Goal: Navigation & Orientation: Find specific page/section

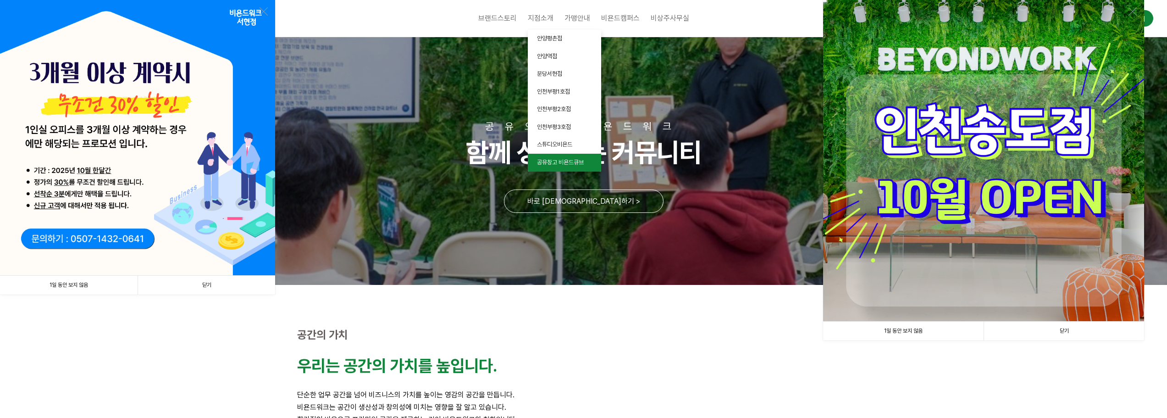
click at [542, 163] on span "공유창고 비욘드큐브" at bounding box center [560, 162] width 47 height 7
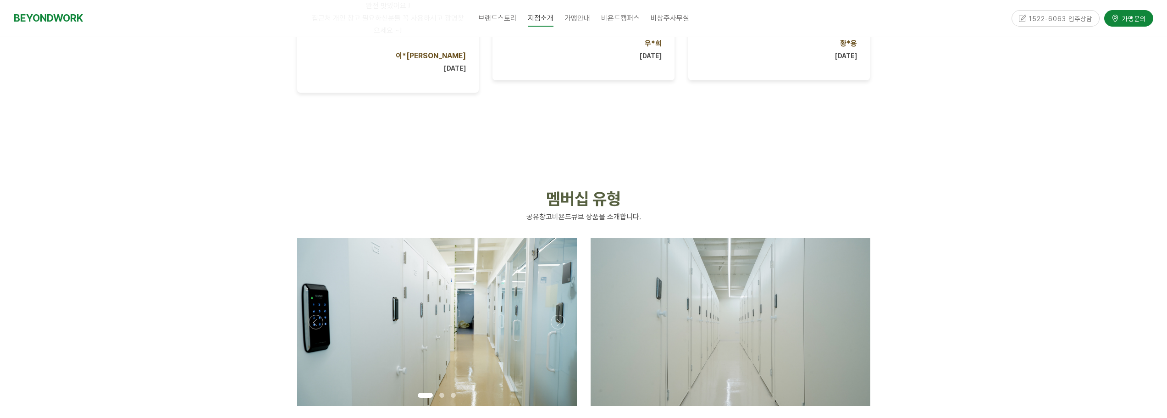
scroll to position [733, 0]
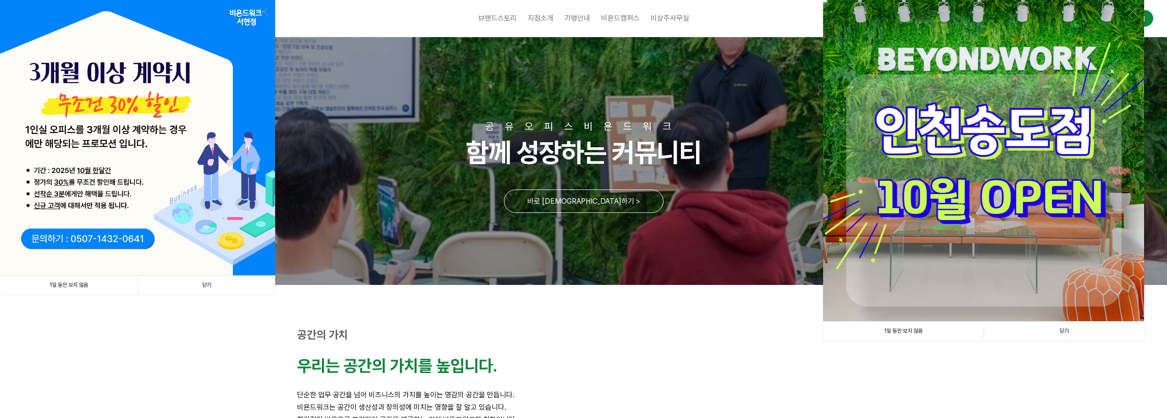
click at [213, 288] on link "닫기" at bounding box center [207, 284] width 138 height 19
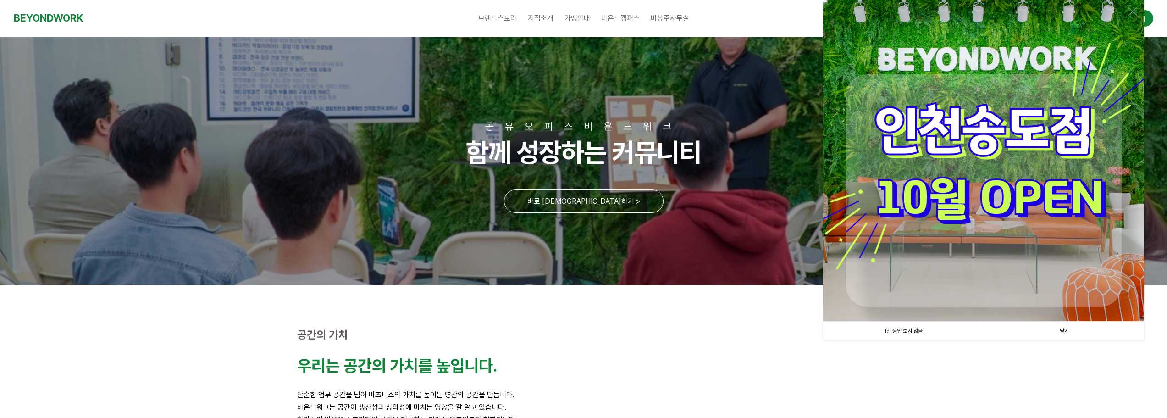
click at [1052, 335] on link "닫기" at bounding box center [1063, 330] width 160 height 19
